Goal: Transaction & Acquisition: Purchase product/service

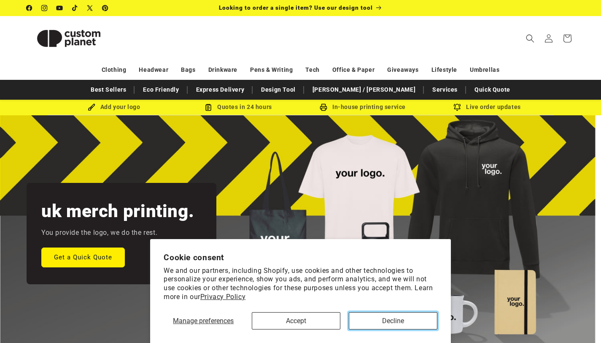
click at [382, 319] on button "Decline" at bounding box center [393, 320] width 89 height 17
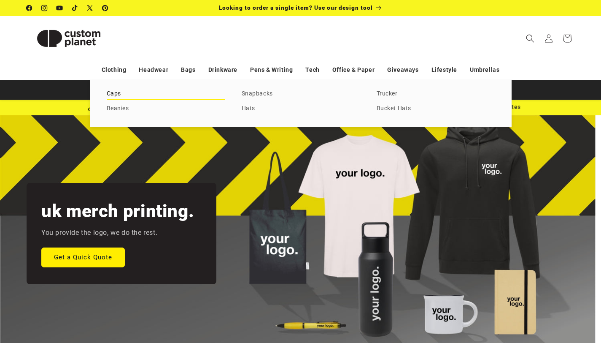
click at [109, 93] on link "Caps" at bounding box center [166, 93] width 118 height 11
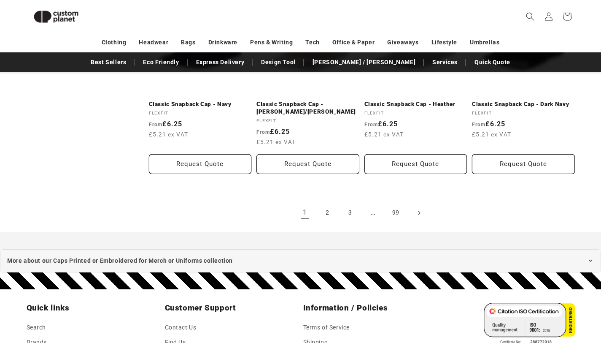
scroll to position [965, 0]
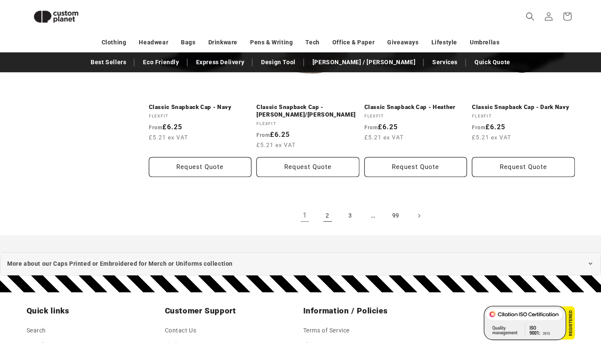
click at [329, 218] on link "2" at bounding box center [328, 215] width 19 height 19
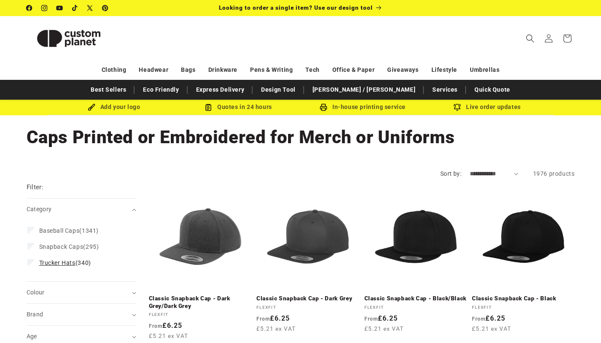
click at [84, 259] on span "Trucker Hats (340)" at bounding box center [65, 263] width 52 height 8
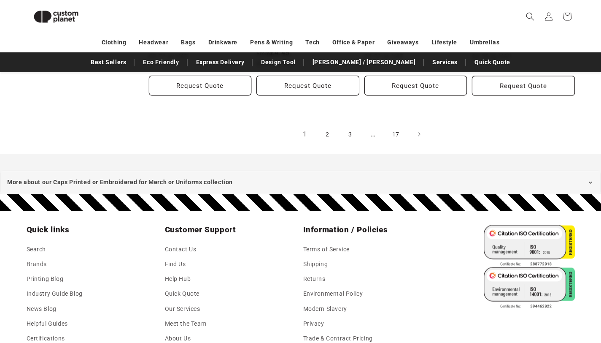
scroll to position [1071, 0]
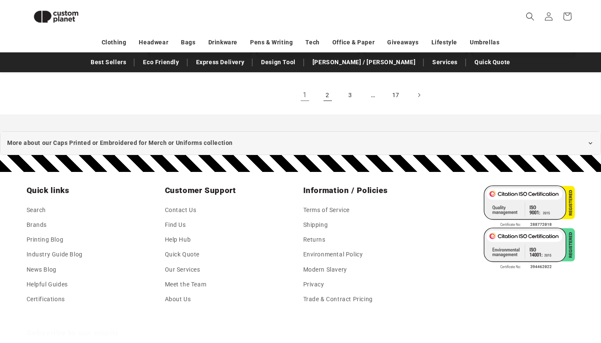
click at [327, 96] on link "2" at bounding box center [328, 95] width 19 height 19
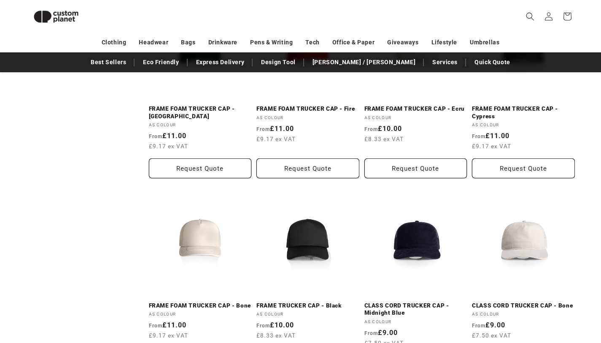
scroll to position [666, 0]
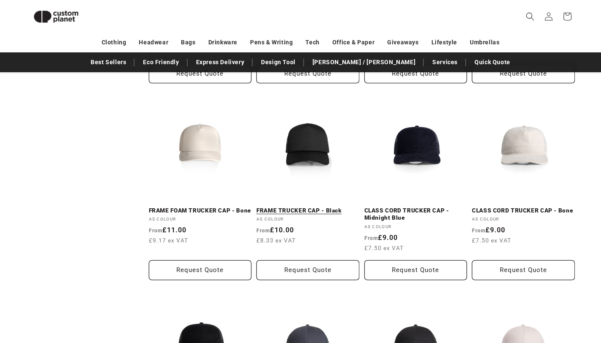
click at [320, 211] on link "FRAME TRUCKER CAP - Black" at bounding box center [308, 211] width 103 height 8
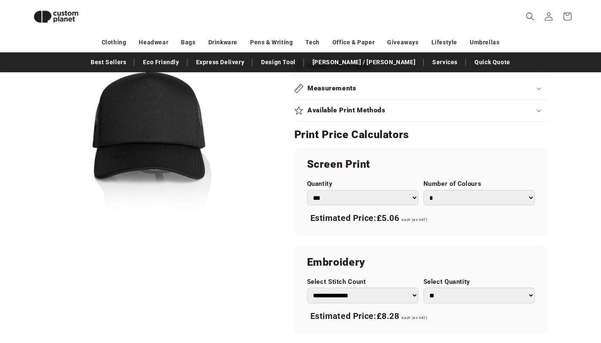
scroll to position [394, 0]
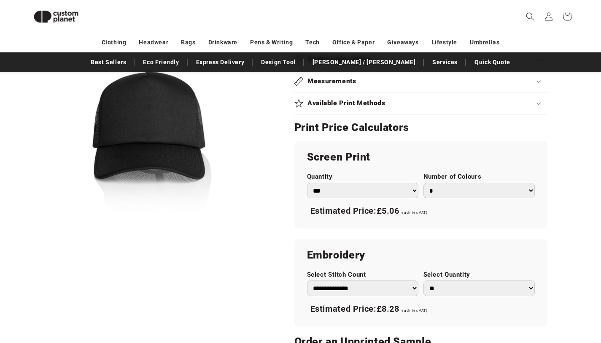
click at [390, 189] on select "*** *** *** **** **** **** ***** *****" at bounding box center [362, 191] width 111 height 16
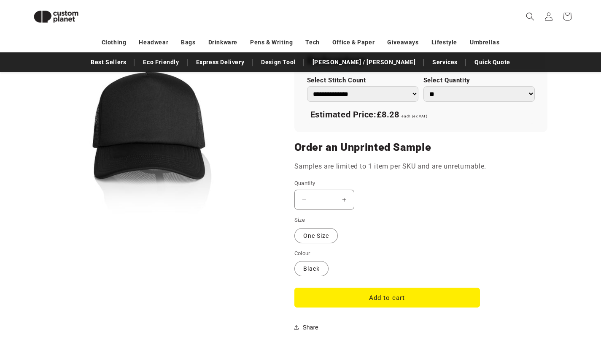
scroll to position [589, 0]
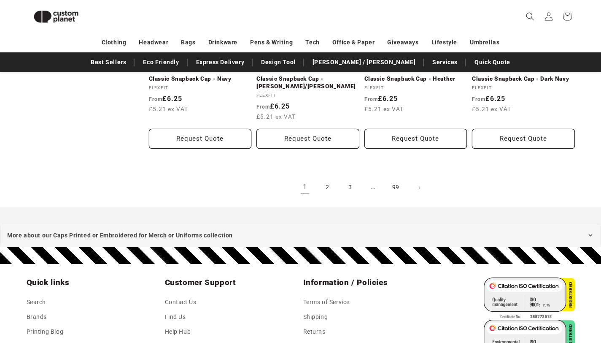
scroll to position [993, 0]
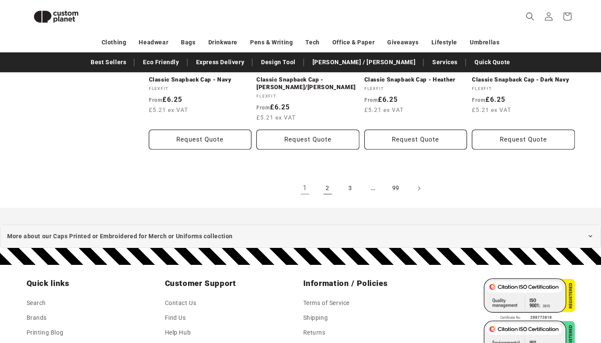
click at [326, 186] on link "2" at bounding box center [328, 188] width 19 height 19
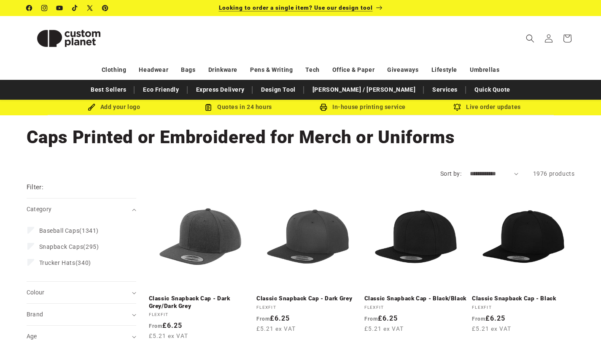
click at [363, 8] on span "Looking to order a single item? Use our design tool" at bounding box center [296, 7] width 154 height 7
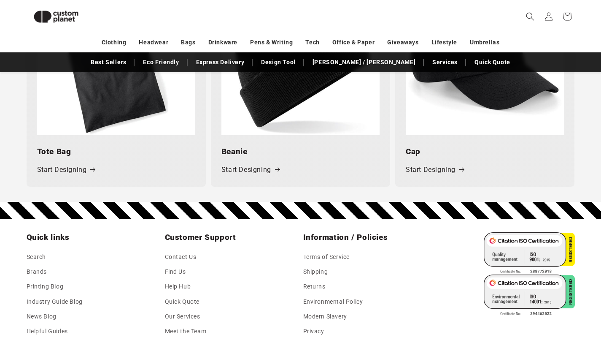
scroll to position [1194, 0]
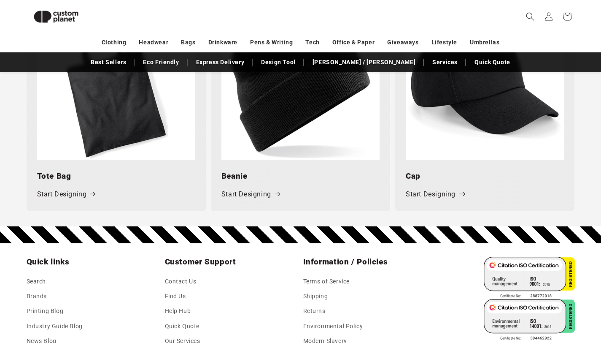
click at [419, 192] on link "Start Designing" at bounding box center [435, 194] width 58 height 12
